Goal: Task Accomplishment & Management: Use online tool/utility

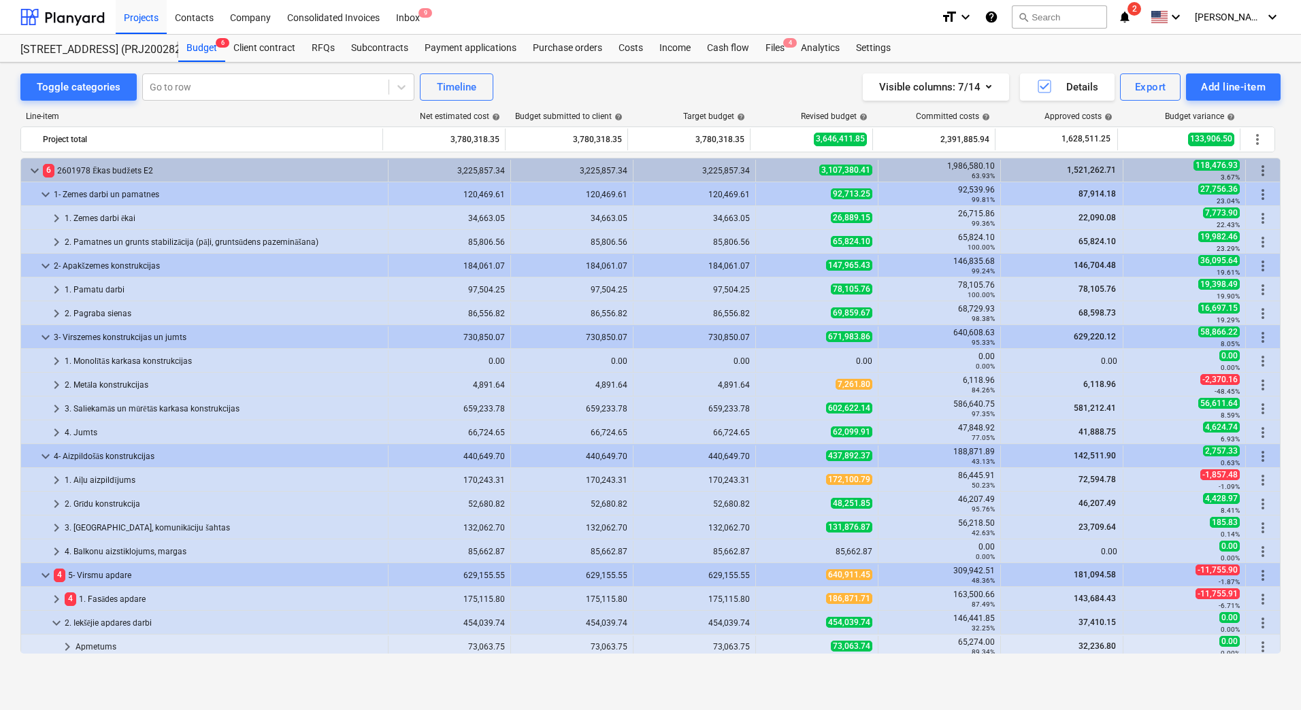
scroll to position [488, 0]
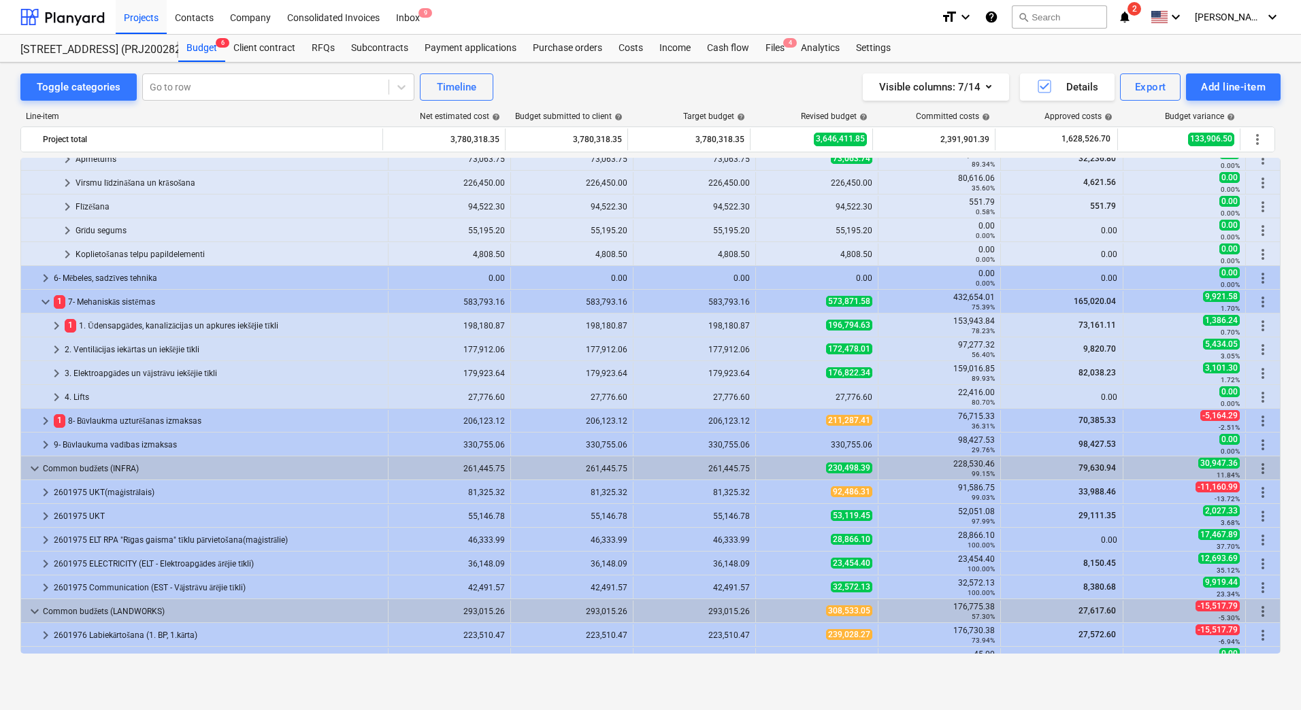
click at [14, 367] on div "Toggle categories Go to row Timeline Visible columns : 7/14 Details Export Add …" at bounding box center [650, 372] width 1301 height 619
click at [252, 692] on div "Toggle categories Go to row Timeline Visible columns : 7/14 Details Export Add …" at bounding box center [650, 387] width 1301 height 648
click at [541, 79] on div "Toggle categories Go to row Timeline Visible columns : 7/14 Details Export Add …" at bounding box center [650, 86] width 1260 height 27
drag, startPoint x: 430, startPoint y: 112, endPoint x: 506, endPoint y: 112, distance: 76.2
click at [506, 112] on div "Line-item Net estimated cost help Budget submitted to client help Target budget…" at bounding box center [650, 119] width 1260 height 15
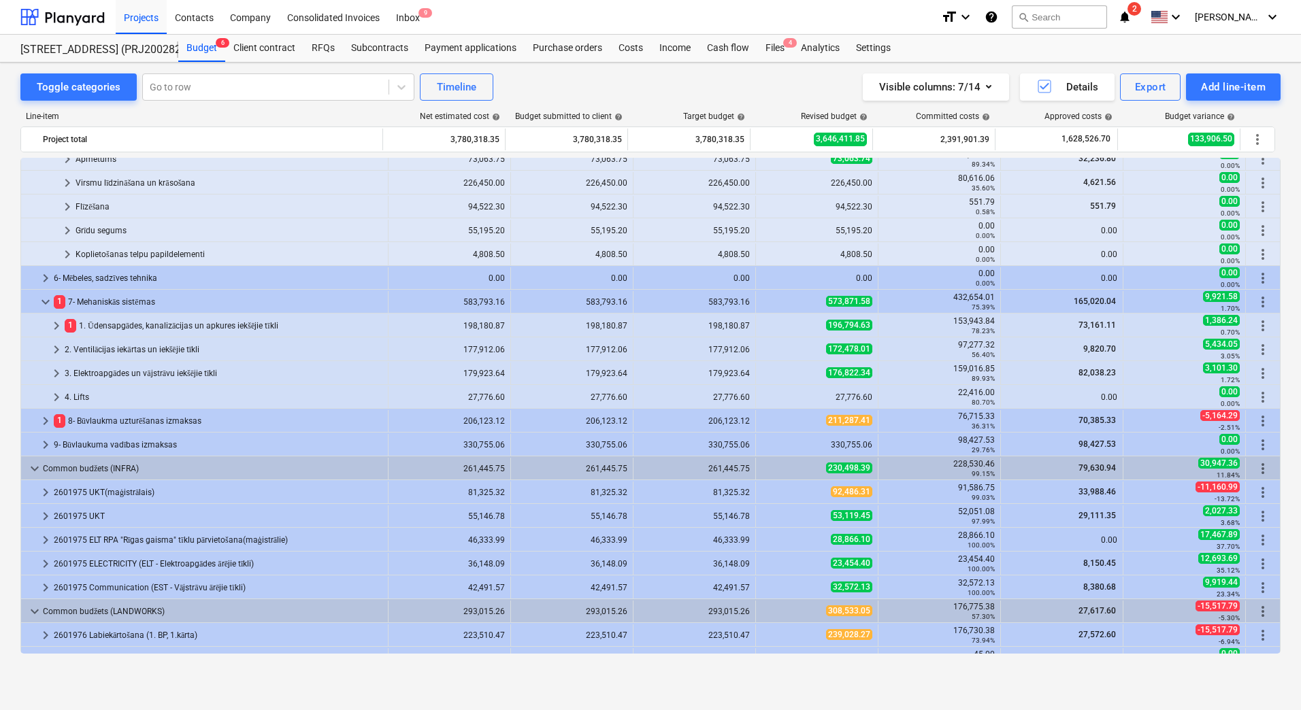
drag, startPoint x: 506, startPoint y: 112, endPoint x: 503, endPoint y: 83, distance: 28.8
click at [503, 83] on div "Toggle categories Go to row Timeline Visible columns : 7/14 Details Export Add …" at bounding box center [650, 86] width 1260 height 27
click at [584, 90] on div "Toggle categories Go to row Timeline Visible columns : 7/14 Details Export Add …" at bounding box center [650, 86] width 1260 height 27
click at [552, 88] on div "Toggle categories Go to row Timeline Visible columns : 7/14 Details Export Add …" at bounding box center [650, 86] width 1260 height 27
click at [557, 99] on div "Toggle categories Go to row Timeline Visible columns : 7/14 Details Export Add …" at bounding box center [650, 86] width 1260 height 27
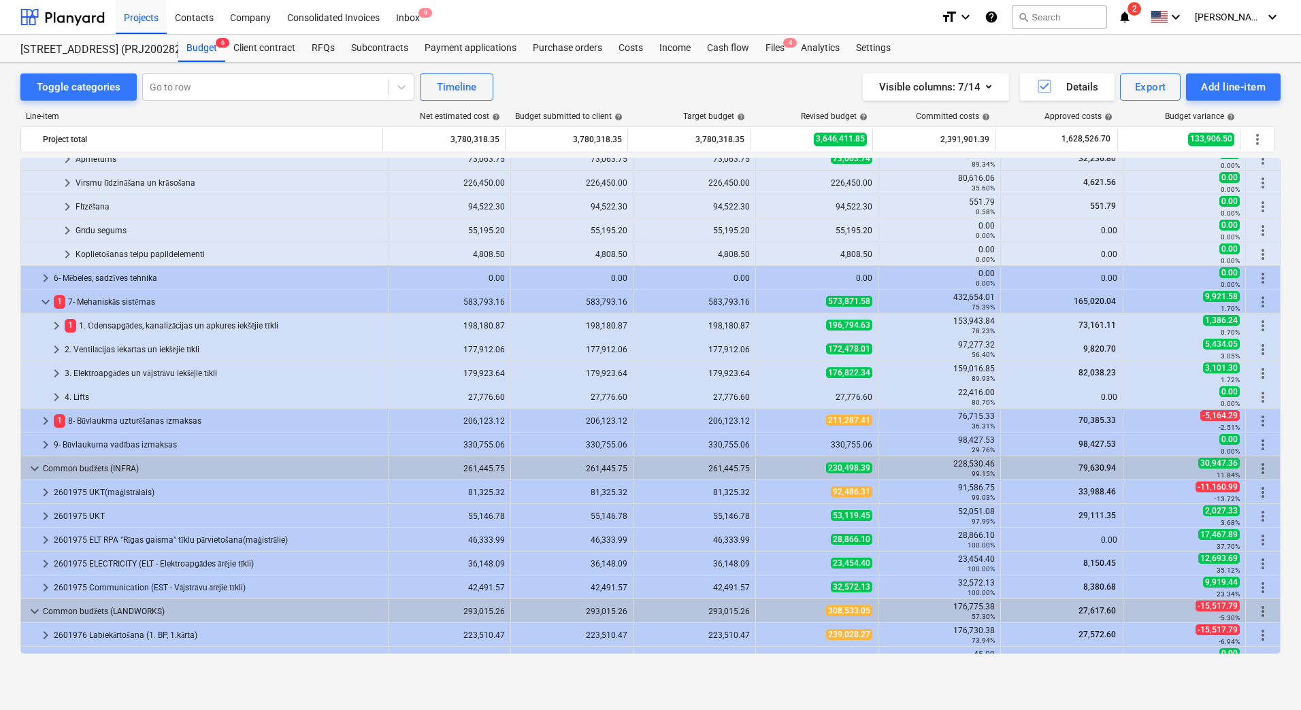
click at [528, 85] on div "Toggle categories Go to row Timeline Visible columns : 7/14 Details Export Add …" at bounding box center [650, 86] width 1260 height 27
click at [4, 414] on div "Toggle categories Go to row Timeline Visible columns : 7/14 Details Export Add …" at bounding box center [650, 372] width 1301 height 619
click at [629, 91] on div "Toggle categories Go to row Timeline Visible columns : 7/14 Details Export Add …" at bounding box center [650, 86] width 1260 height 27
click at [608, 79] on div "Toggle categories Go to row Timeline Visible columns : 7/14 Details Export Add …" at bounding box center [650, 86] width 1260 height 27
click at [659, 77] on div "Toggle categories Go to row Timeline Visible columns : 7/14 Details Export Add …" at bounding box center [650, 86] width 1260 height 27
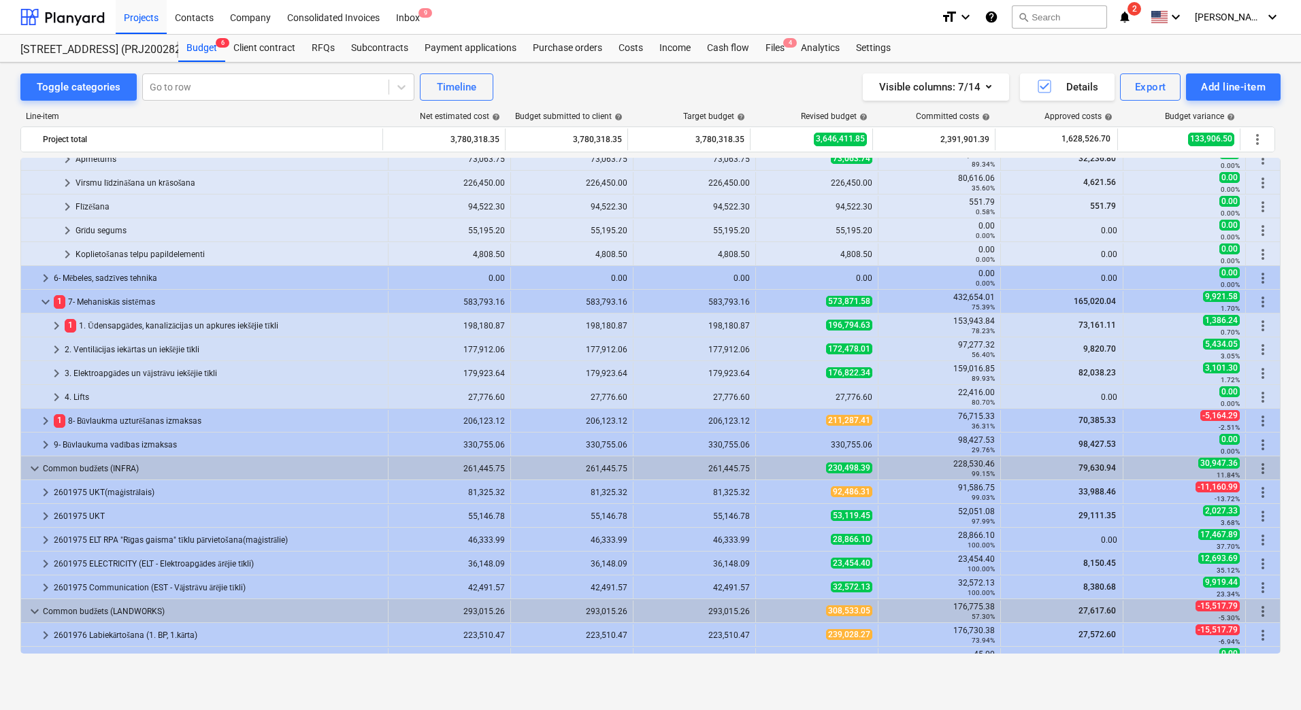
click at [650, 93] on div "Toggle categories Go to row Timeline Visible columns : 7/14 Details Export Add …" at bounding box center [650, 86] width 1260 height 27
click at [339, 113] on div "Line-item" at bounding box center [201, 117] width 363 height 10
click at [572, 86] on div "Toggle categories Go to row Timeline Visible columns : 7/14 Details Export Add …" at bounding box center [650, 86] width 1260 height 27
click at [250, 111] on div "Line-item Net estimated cost help Budget submitted to client help Target budget…" at bounding box center [650, 386] width 1260 height 570
click at [624, 88] on div "Toggle categories Go to row Timeline Visible columns : 7/14 Details Export Add …" at bounding box center [650, 86] width 1260 height 27
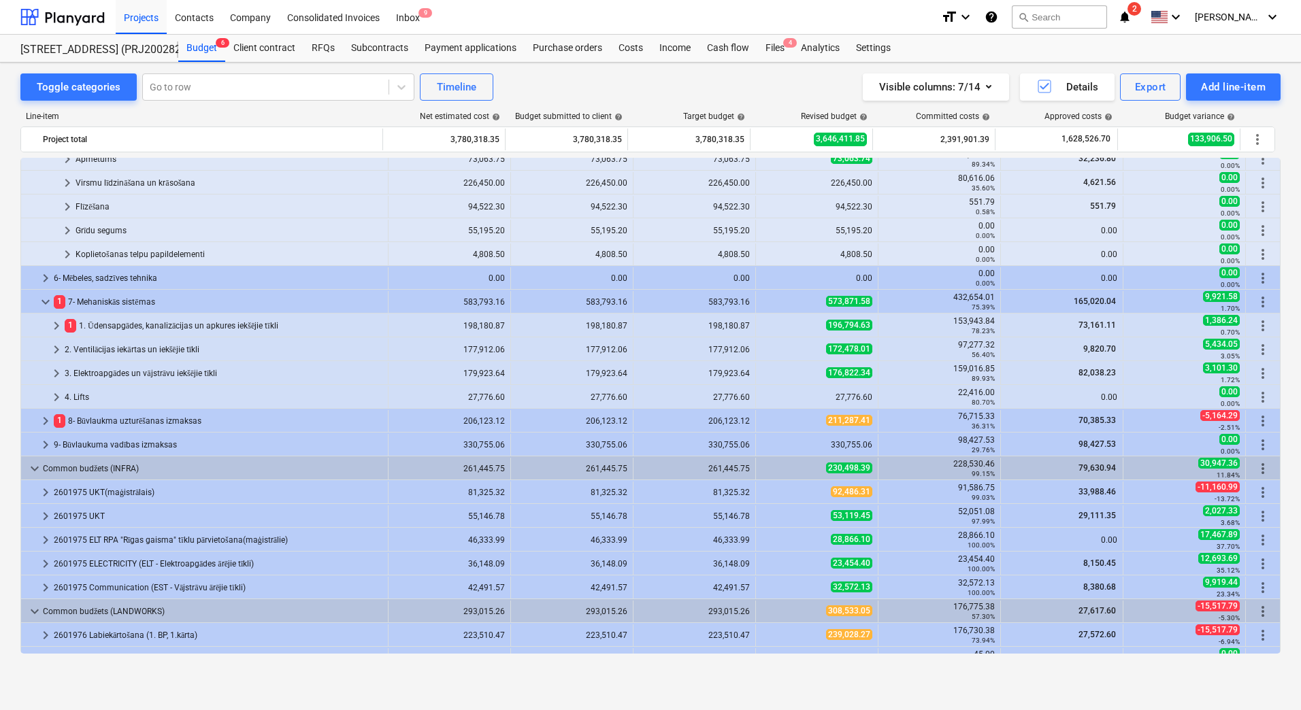
click at [563, 85] on div "Toggle categories Go to row Timeline Visible columns : 7/14 Details Export Add …" at bounding box center [650, 86] width 1260 height 27
